Goal: Transaction & Acquisition: Purchase product/service

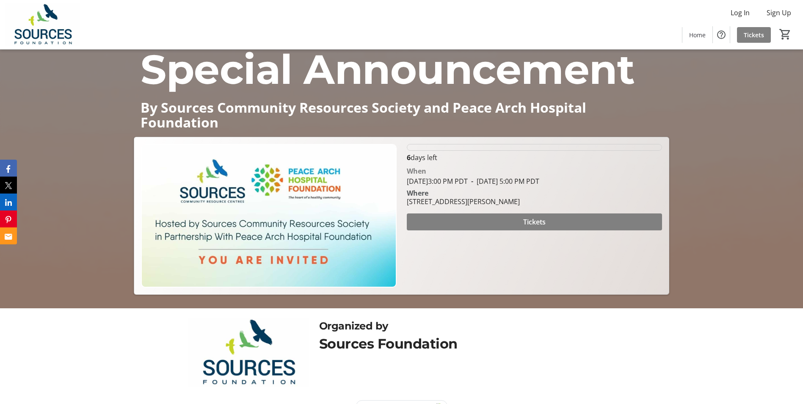
scroll to position [114, 0]
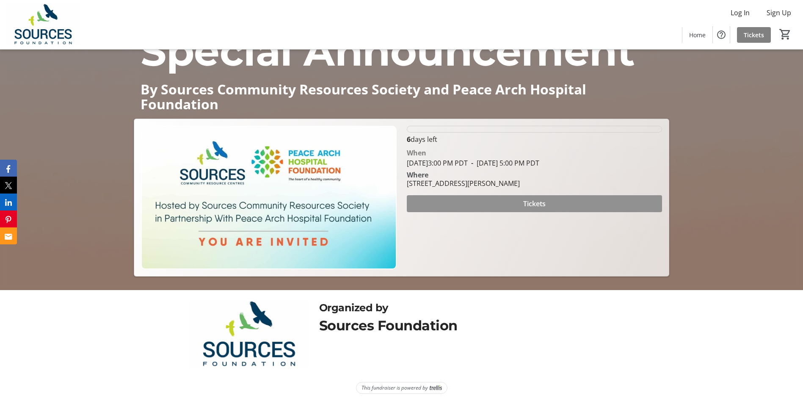
click at [533, 206] on span "Tickets" at bounding box center [534, 203] width 22 height 10
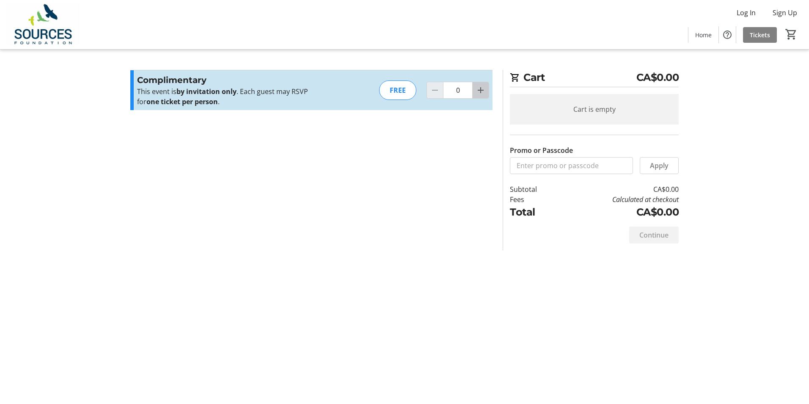
click at [483, 90] on mat-icon "Increment by one" at bounding box center [481, 90] width 10 height 10
type input "1"
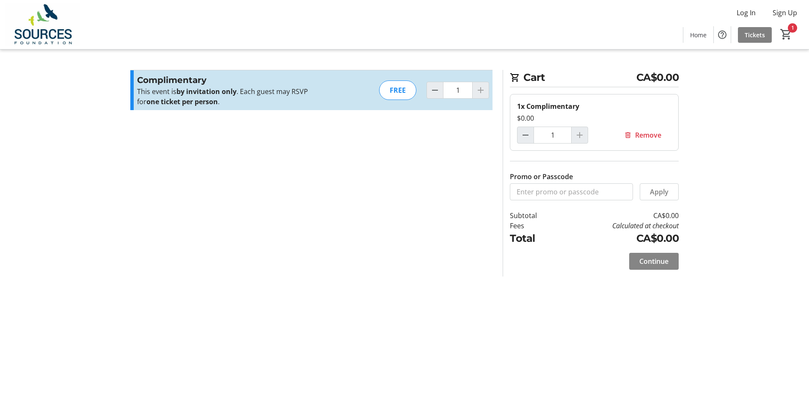
click at [664, 265] on span "Continue" at bounding box center [653, 261] width 29 height 10
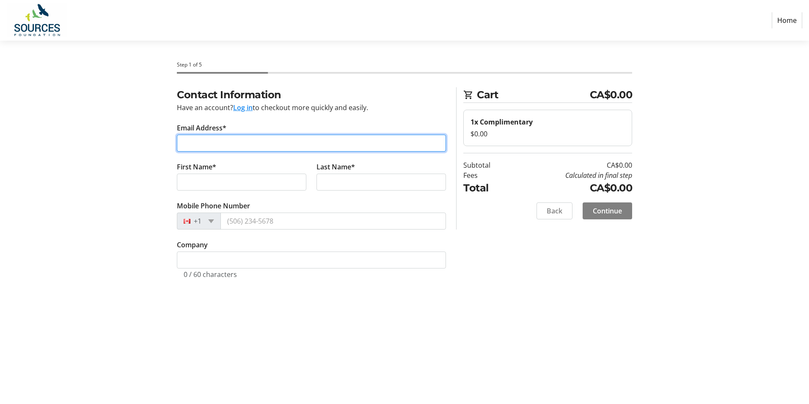
click at [286, 143] on input "Email Address*" at bounding box center [311, 143] width 269 height 17
type input "[PERSON_NAME][EMAIL_ADDRESS][DOMAIN_NAME]"
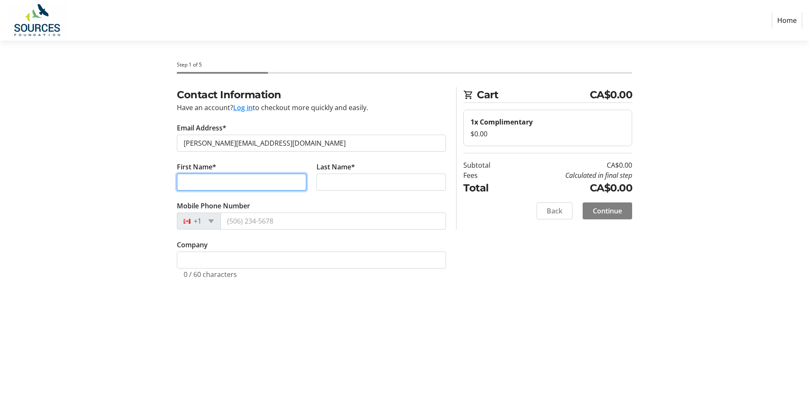
click at [272, 174] on input "First Name*" at bounding box center [242, 182] width 130 height 17
type input "[PERSON_NAME]"
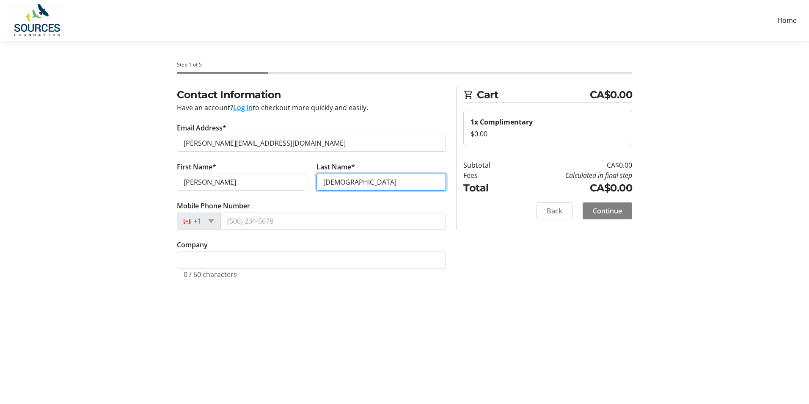
type input "[DEMOGRAPHIC_DATA]"
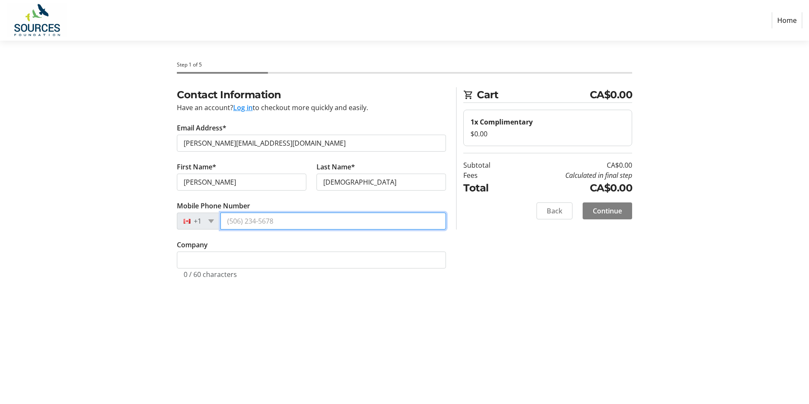
click at [253, 214] on input "Mobile Phone Number" at bounding box center [333, 220] width 226 height 17
type input "[PHONE_NUMBER]"
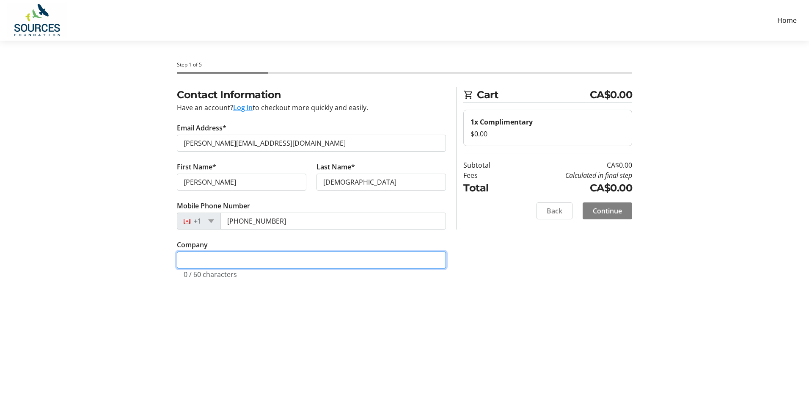
click at [222, 255] on input "Company" at bounding box center [311, 259] width 269 height 17
type input "Fraser Health"
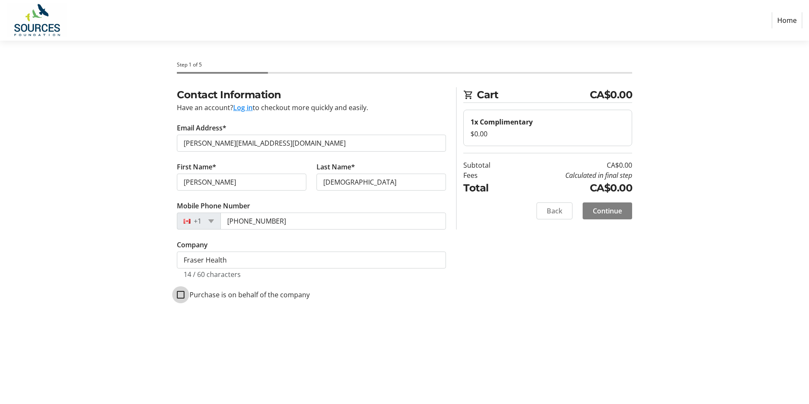
click at [181, 295] on input "Purchase is on behalf of the company" at bounding box center [181, 295] width 8 height 8
checkbox input "true"
click at [599, 213] on span "Continue" at bounding box center [607, 211] width 29 height 10
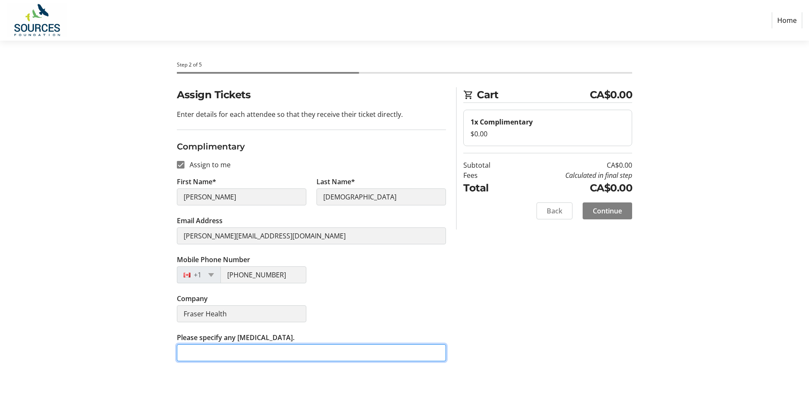
click at [273, 349] on input "Please specify any [MEDICAL_DATA]." at bounding box center [311, 352] width 269 height 17
type input "none"
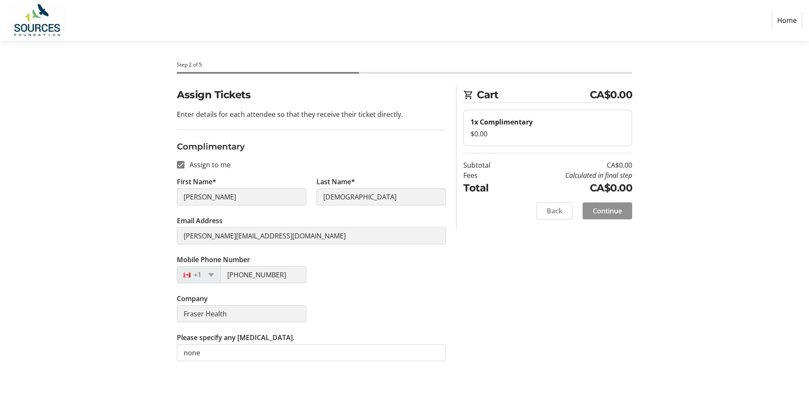
click at [609, 210] on span "Continue" at bounding box center [607, 211] width 29 height 10
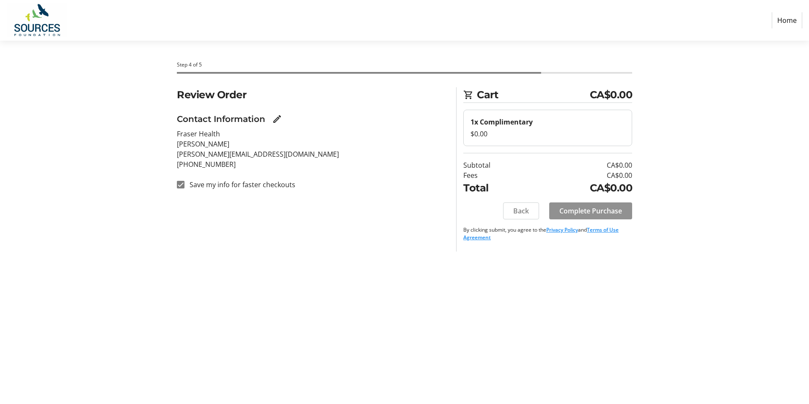
click at [593, 211] on span "Complete Purchase" at bounding box center [591, 211] width 63 height 10
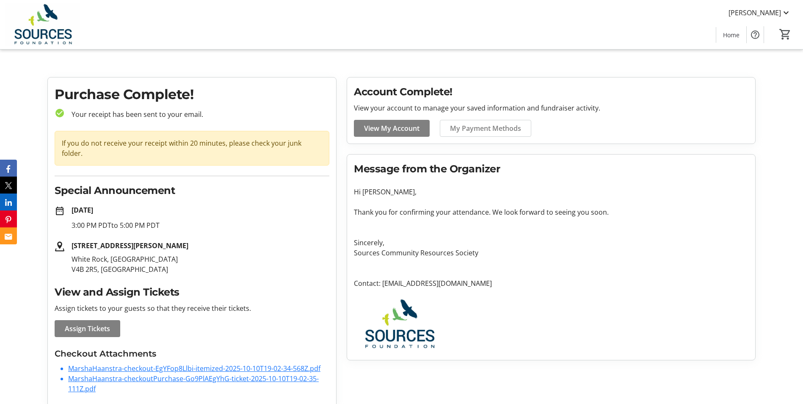
scroll to position [0, 0]
